Goal: Use online tool/utility: Utilize a website feature to perform a specific function

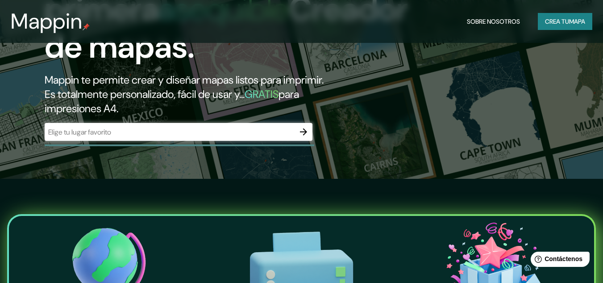
scroll to position [89, 0]
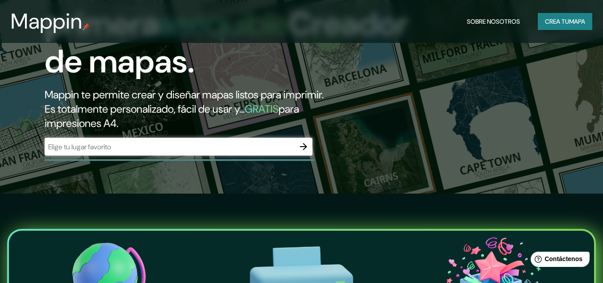
click at [179, 140] on div "​" at bounding box center [179, 146] width 268 height 18
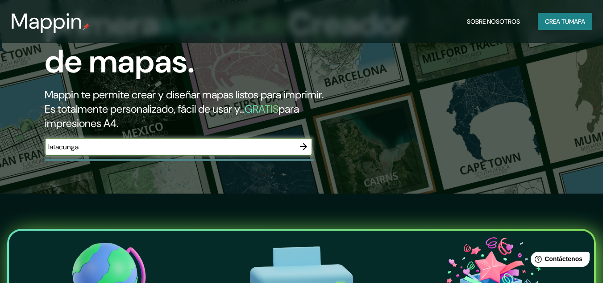
type input "latacunga"
click at [305, 145] on icon "button" at bounding box center [303, 146] width 11 height 11
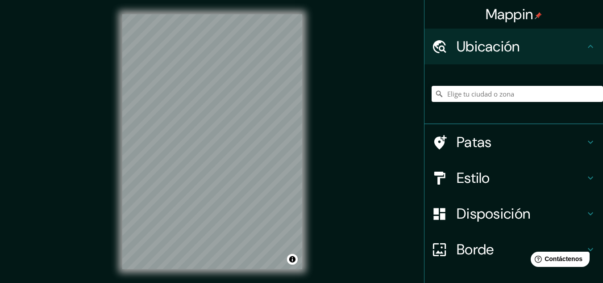
click at [478, 140] on font "Patas" at bounding box center [474, 142] width 35 height 19
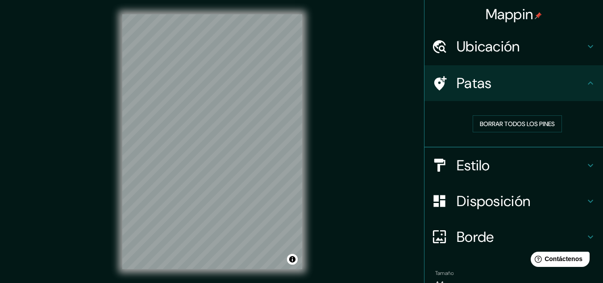
click at [569, 92] on div "Patas" at bounding box center [514, 83] width 179 height 36
click at [537, 50] on h4 "Ubicación" at bounding box center [521, 46] width 129 height 18
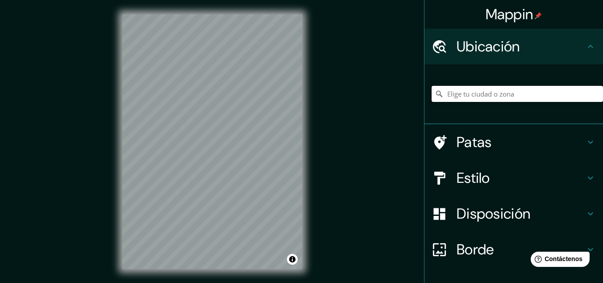
click at [498, 95] on input "Elige tu ciudad o zona" at bounding box center [517, 94] width 171 height 16
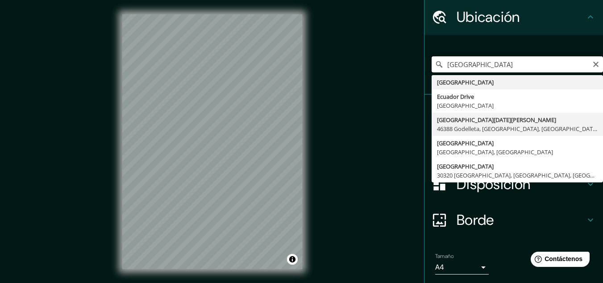
scroll to position [77, 0]
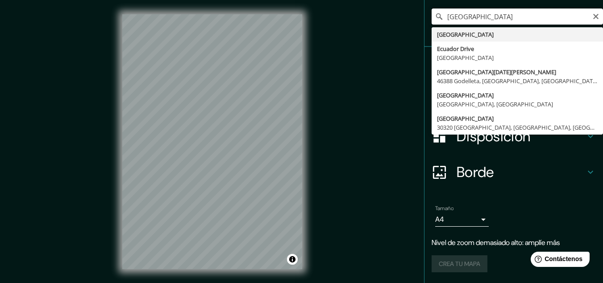
type input "[GEOGRAPHIC_DATA]"
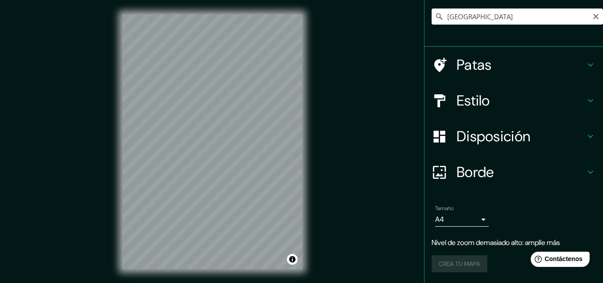
scroll to position [59, 0]
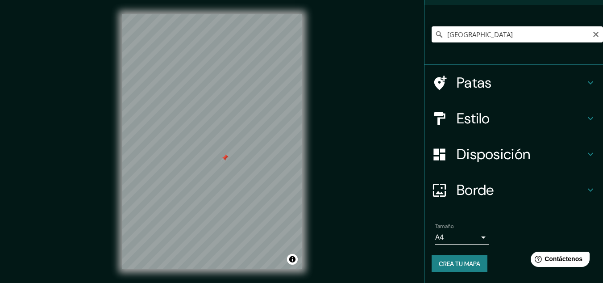
click at [461, 269] on font "Crea tu mapa" at bounding box center [460, 264] width 42 height 12
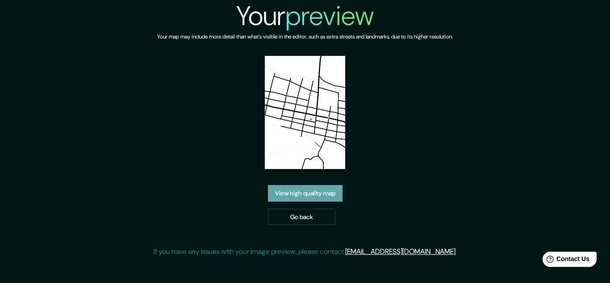
click at [321, 196] on link "View high quality map" at bounding box center [305, 193] width 75 height 17
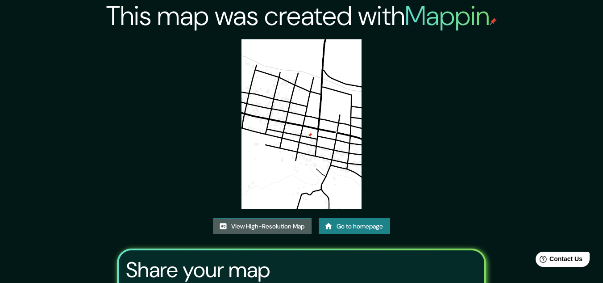
click at [273, 225] on link "View High-Resolution Map" at bounding box center [262, 226] width 98 height 17
